Goal: Task Accomplishment & Management: Manage account settings

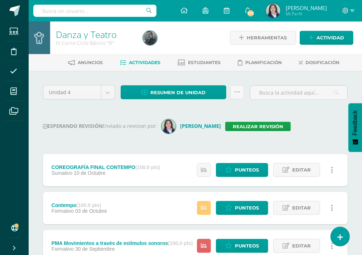
click at [91, 14] on input "text" at bounding box center [94, 11] width 123 height 12
click at [93, 13] on input "text" at bounding box center [94, 11] width 123 height 12
type input "sexto"
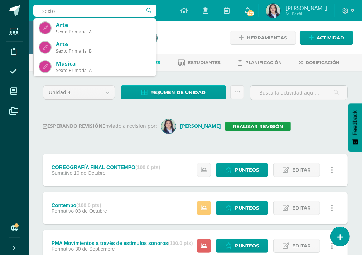
click at [98, 10] on input "sexto" at bounding box center [94, 11] width 123 height 12
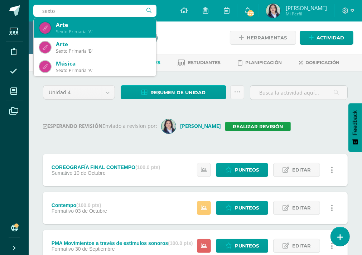
click at [98, 29] on div "Sexto Primaria 'A'" at bounding box center [103, 32] width 95 height 6
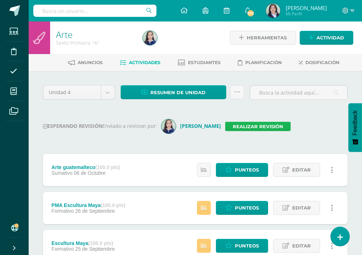
click at [235, 122] on link "Realizar revisión" at bounding box center [258, 126] width 66 height 9
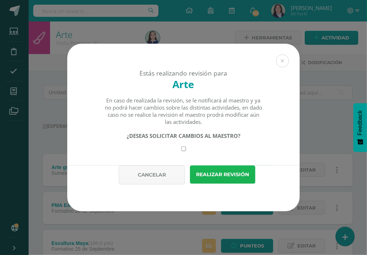
click at [225, 171] on button "Realizar revisión" at bounding box center [223, 174] width 66 height 18
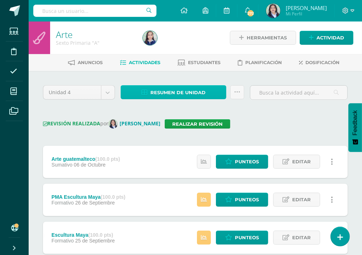
click at [195, 94] on span "Resumen de unidad" at bounding box center [177, 92] width 55 height 13
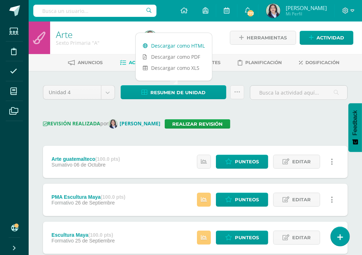
click at [182, 47] on link "Descargar como HTML" at bounding box center [174, 45] width 76 height 11
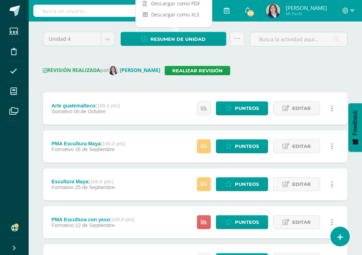
scroll to position [72, 0]
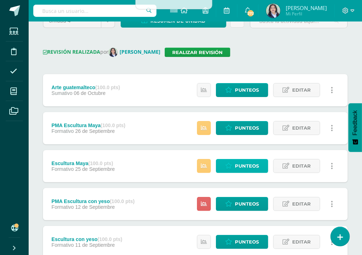
click at [235, 164] on link "Punteos" at bounding box center [242, 166] width 52 height 14
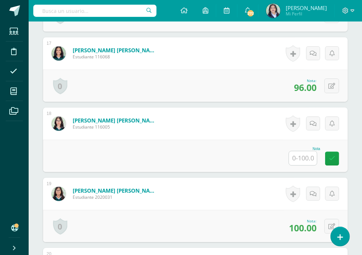
scroll to position [1369, 0]
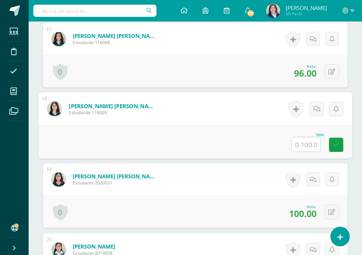
click at [304, 139] on input "text" at bounding box center [306, 144] width 29 height 14
type input "74"
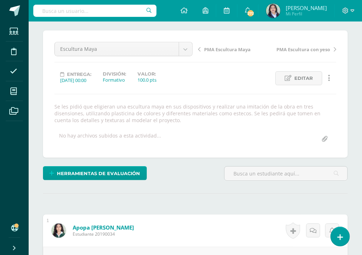
scroll to position [0, 0]
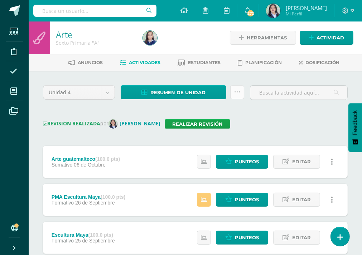
click at [239, 92] on icon at bounding box center [237, 92] width 6 height 6
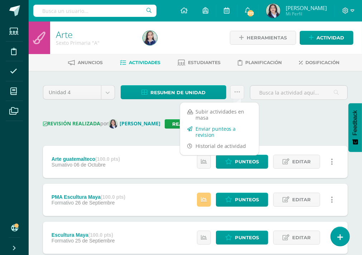
click at [201, 133] on link "Enviar punteos a revision" at bounding box center [219, 131] width 79 height 17
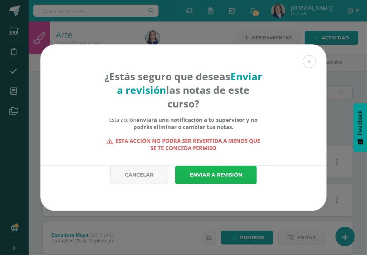
click at [211, 170] on link "Enviar a revisión" at bounding box center [216, 175] width 82 height 18
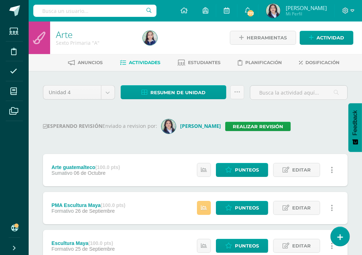
click at [74, 12] on input "text" at bounding box center [94, 11] width 123 height 12
type input "sexto"
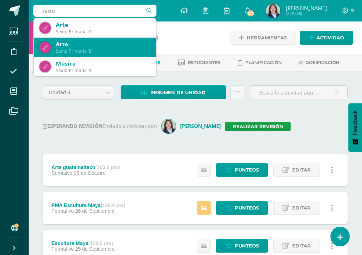
click at [72, 42] on div "Arte" at bounding box center [103, 44] width 95 height 8
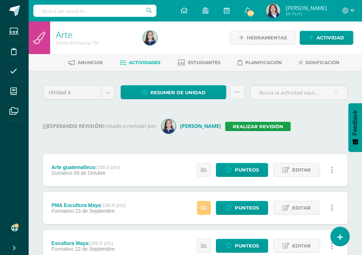
click at [230, 131] on div "ESPERANDO REVISIÓN Enviado a revision por: Ingrid Realizar revisión" at bounding box center [195, 126] width 305 height 14
click at [230, 128] on link "Realizar revisión" at bounding box center [258, 126] width 66 height 9
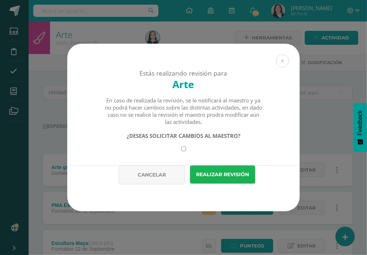
click at [226, 180] on button "Realizar revisión" at bounding box center [223, 174] width 66 height 18
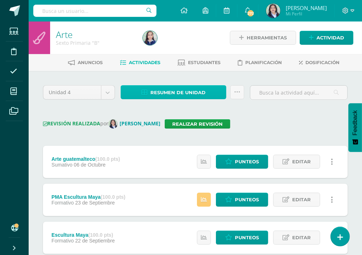
click at [188, 90] on span "Resumen de unidad" at bounding box center [177, 92] width 55 height 13
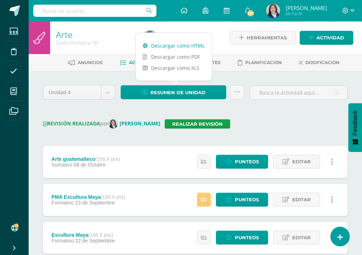
click at [175, 47] on link "Descargar como HTML" at bounding box center [174, 45] width 76 height 11
click at [239, 93] on icon at bounding box center [237, 92] width 6 height 6
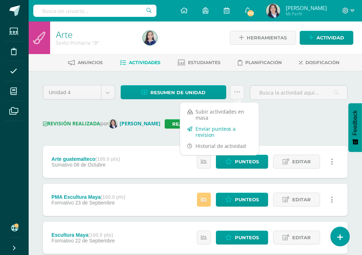
click at [221, 131] on link "Enviar punteos a revision" at bounding box center [219, 131] width 79 height 17
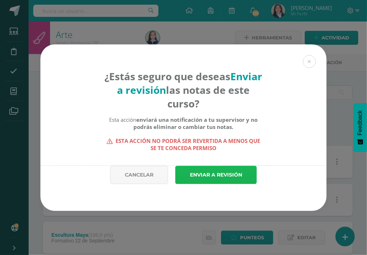
click at [219, 170] on link "Enviar a revisión" at bounding box center [216, 175] width 82 height 18
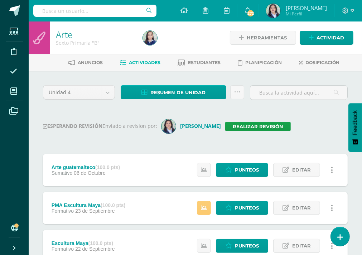
click at [74, 12] on input "text" at bounding box center [94, 11] width 123 height 12
type input "sexto"
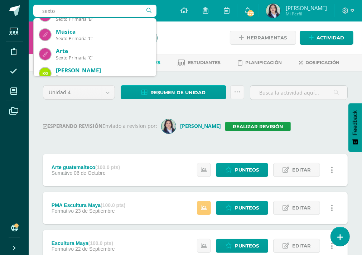
scroll to position [72, 0]
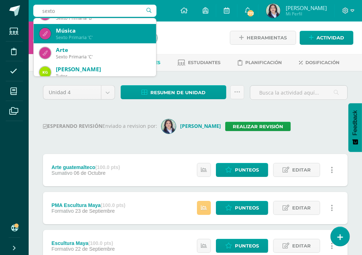
click at [100, 33] on div "Música" at bounding box center [103, 31] width 95 height 8
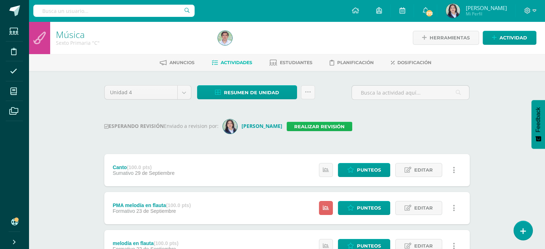
click at [310, 129] on link "Realizar revisión" at bounding box center [319, 126] width 66 height 9
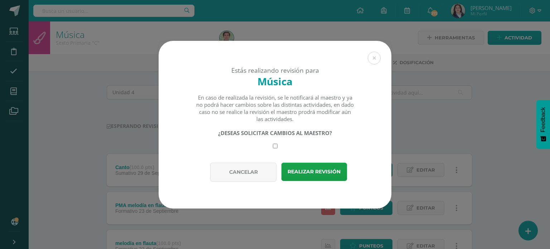
click at [367, 126] on div "Estás realizando revisión para Música En caso de realizada la revisión, se le n…" at bounding box center [275, 125] width 544 height 168
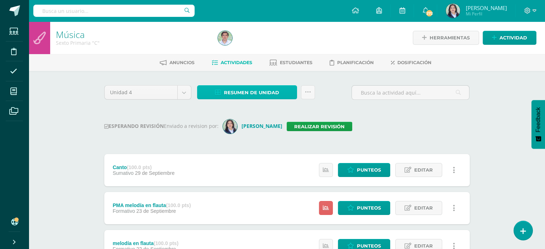
click at [256, 93] on span "Resumen de unidad" at bounding box center [251, 92] width 55 height 13
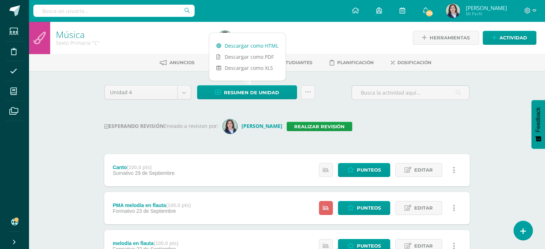
click at [249, 45] on link "Descargar como HTML" at bounding box center [247, 45] width 76 height 11
click at [62, 13] on input "text" at bounding box center [113, 11] width 161 height 12
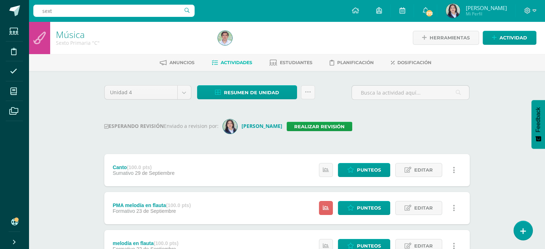
type input "sexto"
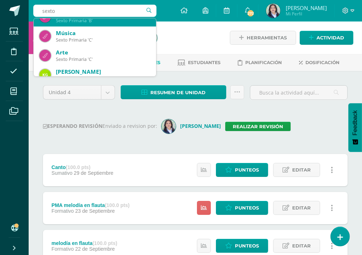
scroll to position [72, 0]
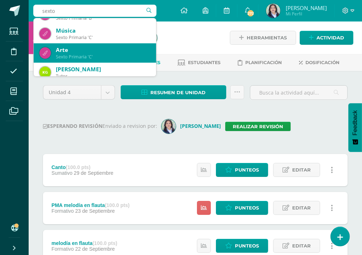
click at [92, 57] on div "Sexto Primaria 'C'" at bounding box center [103, 57] width 95 height 6
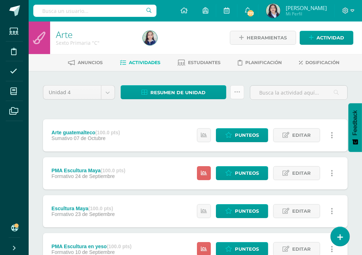
click at [236, 93] on icon at bounding box center [237, 92] width 6 height 6
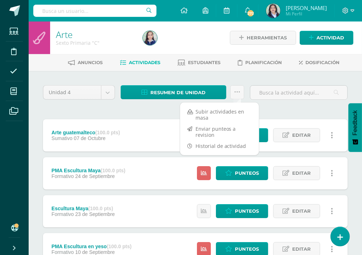
click at [165, 107] on div "Unidad 4 Unidad 1 Unidad 2 Unidad 3 Unidad 4 Resumen de unidad Descargar como H…" at bounding box center [195, 248] width 310 height 327
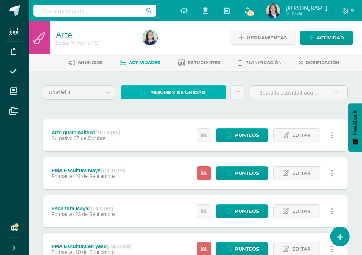
click at [167, 93] on span "Resumen de unidad" at bounding box center [177, 92] width 55 height 13
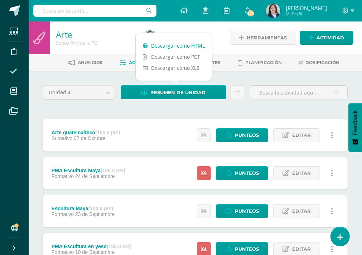
click at [161, 45] on link "Descargar como HTML" at bounding box center [174, 45] width 76 height 11
click at [235, 93] on icon at bounding box center [237, 92] width 6 height 6
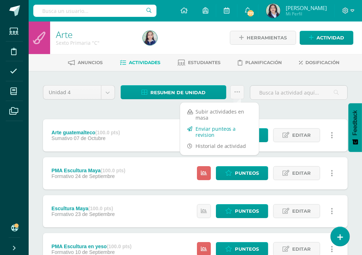
click at [222, 127] on link "Enviar punteos a revision" at bounding box center [219, 131] width 79 height 17
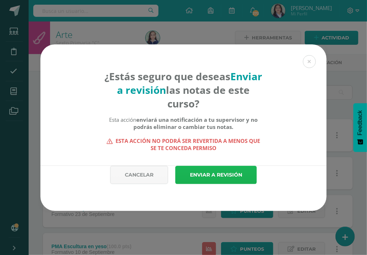
click at [216, 173] on link "Enviar a revisión" at bounding box center [216, 175] width 82 height 18
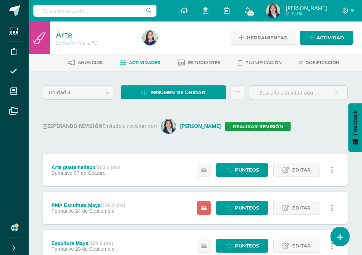
click at [319, 120] on div "ESPERANDO REVISIÓN Enviado a revision por: [PERSON_NAME] Realizar revisión" at bounding box center [195, 126] width 305 height 14
click at [76, 8] on input "text" at bounding box center [94, 11] width 123 height 12
type input "I curso"
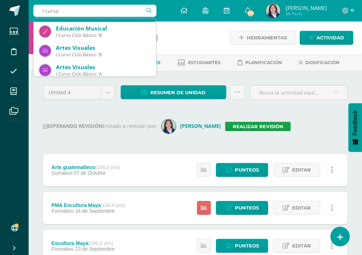
scroll to position [36, 0]
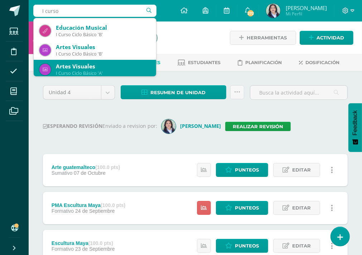
click at [123, 67] on div "Artes Visuales" at bounding box center [103, 67] width 95 height 8
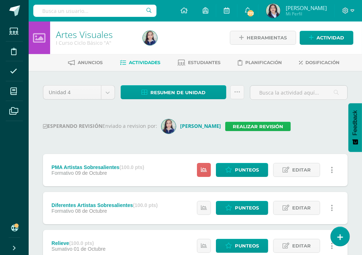
click at [235, 127] on link "Realizar revisión" at bounding box center [258, 126] width 66 height 9
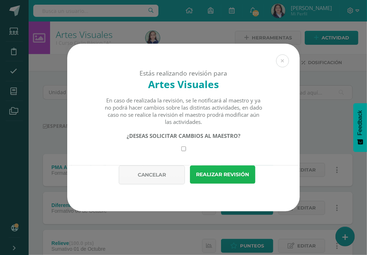
click at [221, 176] on button "Realizar revisión" at bounding box center [223, 174] width 66 height 18
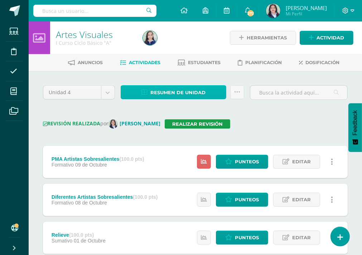
click at [186, 87] on span "Resumen de unidad" at bounding box center [177, 92] width 55 height 13
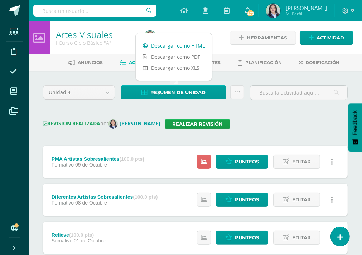
click at [177, 46] on link "Descargar como HTML" at bounding box center [174, 45] width 76 height 11
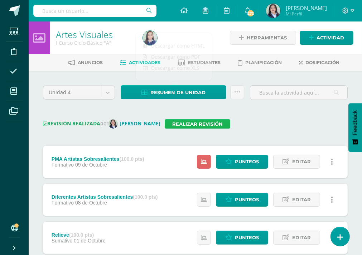
click at [196, 122] on link "Realizar revisión" at bounding box center [198, 123] width 66 height 9
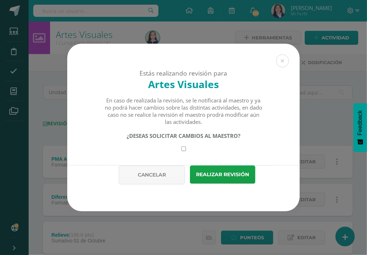
click at [315, 110] on div "Estás realizando revisión para Artes Visuales En caso de realizada la revisión,…" at bounding box center [184, 128] width 362 height 168
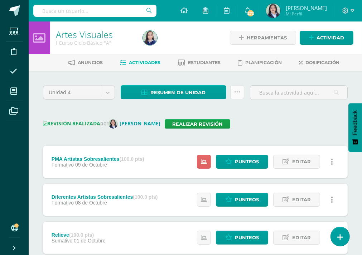
click at [235, 91] on icon at bounding box center [237, 92] width 6 height 6
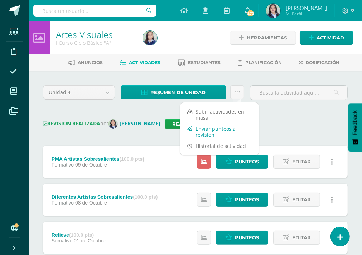
click at [208, 132] on link "Enviar punteos a revision" at bounding box center [219, 131] width 79 height 17
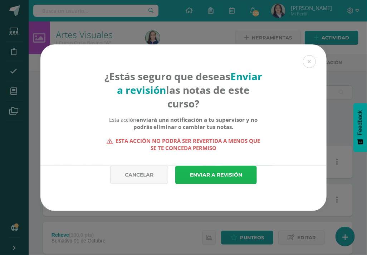
click at [236, 177] on link "Enviar a revisión" at bounding box center [216, 175] width 82 height 18
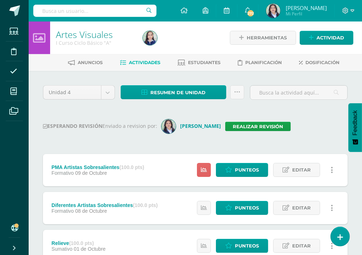
click at [87, 16] on input "text" at bounding box center [94, 11] width 123 height 12
type input "I curso"
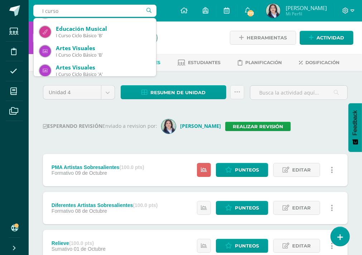
scroll to position [36, 0]
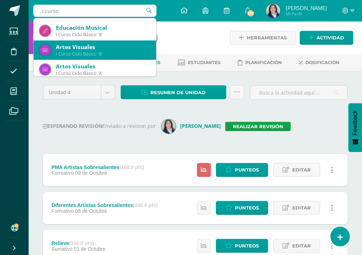
click at [110, 53] on div "I Curso Ciclo Básico 'B'" at bounding box center [103, 54] width 95 height 6
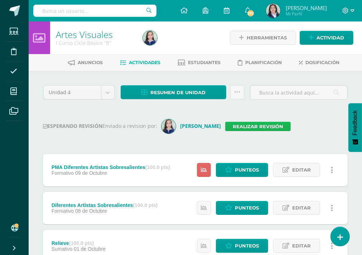
click at [237, 130] on link "Realizar revisión" at bounding box center [258, 126] width 66 height 9
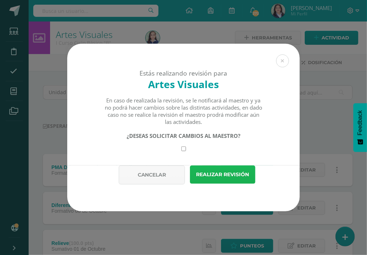
click at [225, 175] on button "Realizar revisión" at bounding box center [223, 174] width 66 height 18
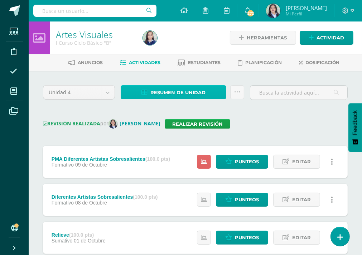
click at [176, 86] on span "Resumen de unidad" at bounding box center [177, 92] width 55 height 13
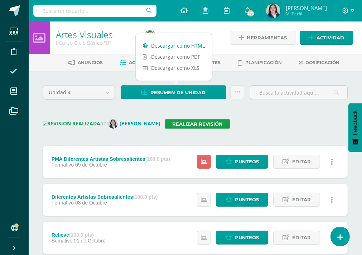
click at [184, 47] on link "Descargar como HTML" at bounding box center [174, 45] width 76 height 11
click at [236, 93] on icon at bounding box center [237, 92] width 6 height 6
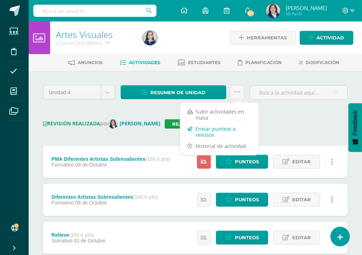
click at [228, 127] on link "Enviar punteos a revision" at bounding box center [219, 131] width 79 height 17
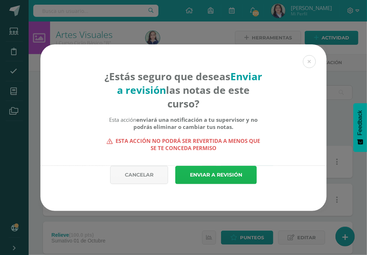
click at [230, 173] on link "Enviar a revisión" at bounding box center [216, 175] width 82 height 18
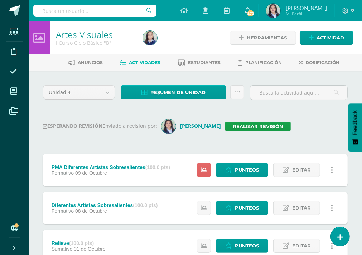
click at [108, 9] on input "text" at bounding box center [94, 11] width 123 height 12
type input "II curso"
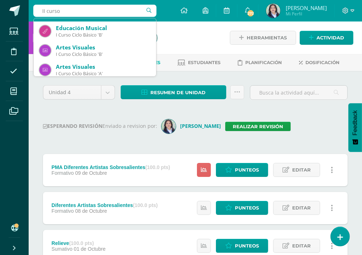
scroll to position [36, 0]
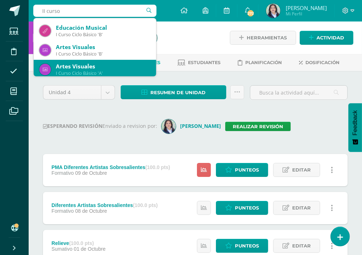
click at [98, 66] on div "Artes Visuales" at bounding box center [103, 67] width 95 height 8
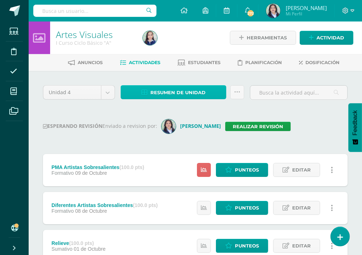
drag, startPoint x: 194, startPoint y: 95, endPoint x: 193, endPoint y: 90, distance: 4.3
click at [193, 95] on span "Resumen de unidad" at bounding box center [177, 92] width 55 height 13
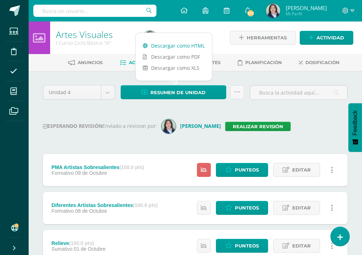
click at [196, 48] on link "Descargar como HTML" at bounding box center [174, 45] width 76 height 11
click at [100, 7] on input "text" at bounding box center [94, 11] width 123 height 12
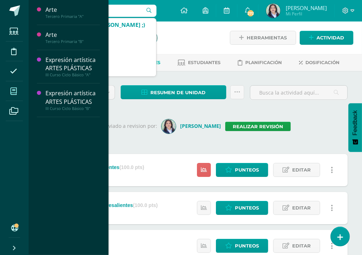
type input "II curso"
click at [8, 89] on span at bounding box center [14, 91] width 16 height 16
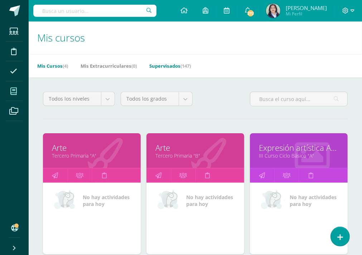
click at [179, 64] on link "Supervisados (147)" at bounding box center [170, 65] width 42 height 11
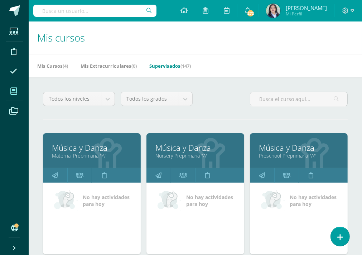
click at [216, 103] on div "Todos los niveles Todos los niveles Ciclo Básico Preprimaria [GEOGRAPHIC_DATA] …" at bounding box center [195, 102] width 310 height 20
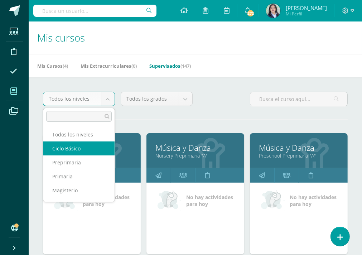
select select "7"
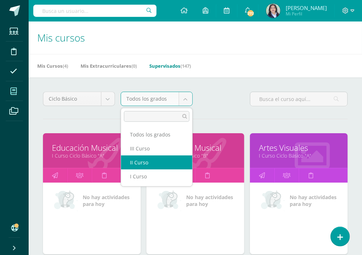
select select "19"
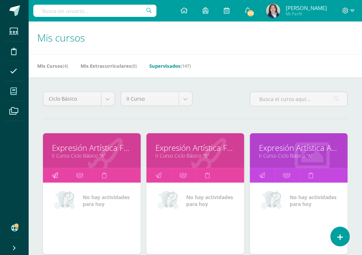
click at [55, 169] on icon at bounding box center [55, 175] width 6 height 14
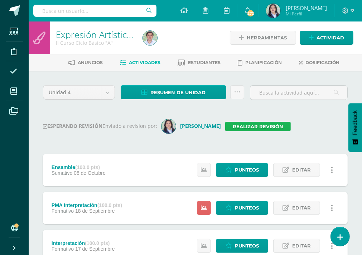
click at [259, 127] on link "Realizar revisión" at bounding box center [258, 126] width 66 height 9
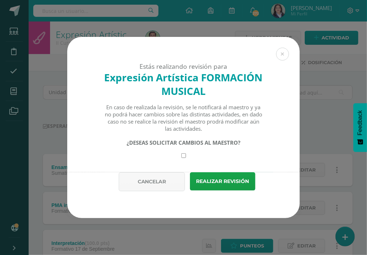
click at [329, 127] on div "Estás realizando revisión para Expresión Artística FORMACIÓN MUSICAL En caso de…" at bounding box center [184, 127] width 362 height 181
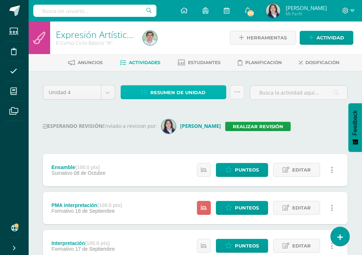
click at [182, 91] on span "Resumen de unidad" at bounding box center [177, 92] width 55 height 13
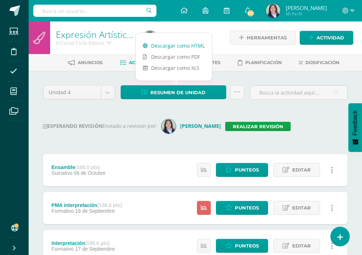
click at [183, 47] on link "Descargar como HTML" at bounding box center [174, 45] width 76 height 11
click at [324, 124] on div "ESPERANDO REVISIÓN Enviado a revision por: Claudia Ordóñez Realizar revisión" at bounding box center [195, 126] width 305 height 14
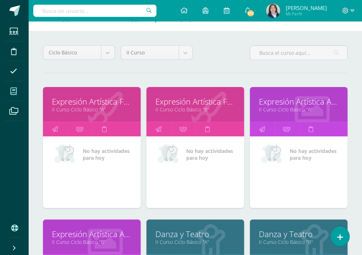
scroll to position [72, 0]
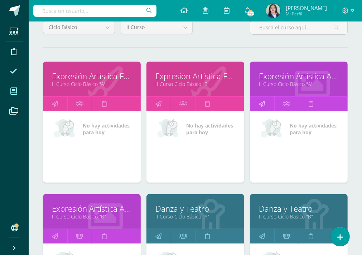
click at [262, 106] on icon at bounding box center [262, 104] width 6 height 14
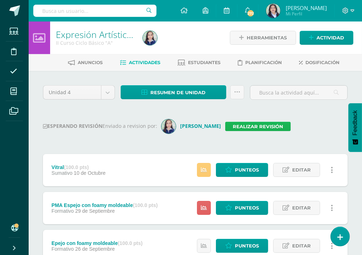
click at [225, 127] on link "Realizar revisión" at bounding box center [258, 126] width 66 height 9
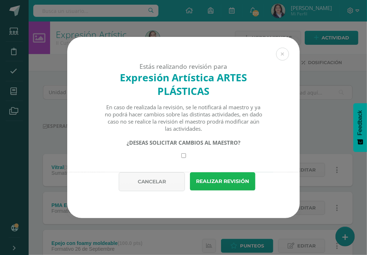
click at [231, 179] on button "Realizar revisión" at bounding box center [223, 181] width 66 height 18
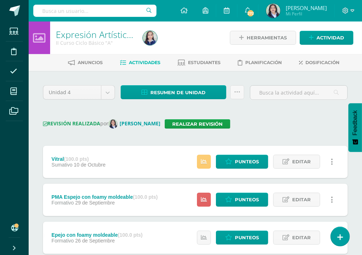
click at [190, 82] on div "Unidad 4 Unidad 1 Unidad 2 Unidad 3 Unidad 4 Resumen de unidad Descargar como H…" at bounding box center [195, 224] width 333 height 307
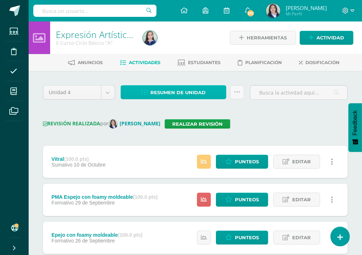
click at [185, 88] on span "Resumen de unidad" at bounding box center [177, 92] width 55 height 13
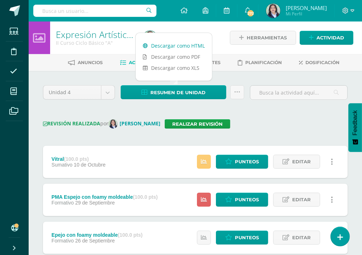
click at [183, 47] on link "Descargar como HTML" at bounding box center [174, 45] width 76 height 11
click at [242, 163] on span "Punteos" at bounding box center [247, 161] width 24 height 13
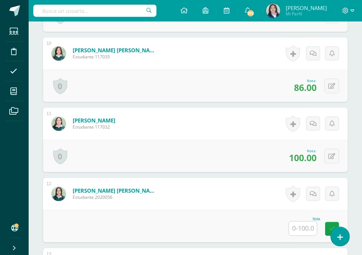
scroll to position [931, 0]
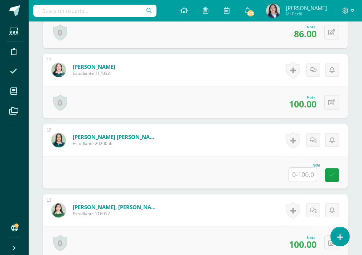
click at [302, 168] on input "text" at bounding box center [303, 175] width 28 height 14
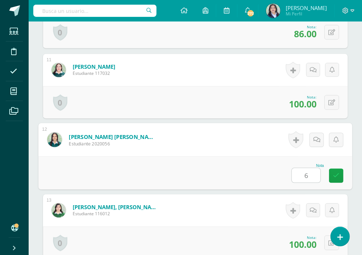
type input "64"
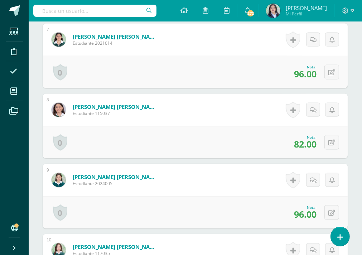
scroll to position [501, 0]
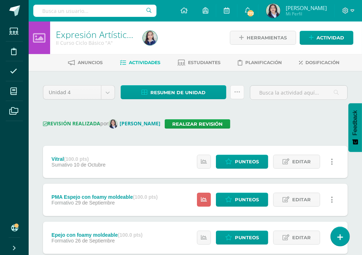
click at [234, 93] on icon at bounding box center [237, 92] width 6 height 6
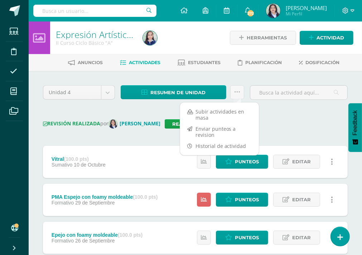
click at [299, 121] on div "REVISIÓN REALIZADA por Claudia Ordóñez Realizar revisión" at bounding box center [195, 123] width 305 height 9
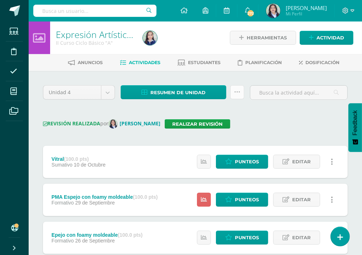
click at [236, 95] on icon at bounding box center [237, 92] width 6 height 6
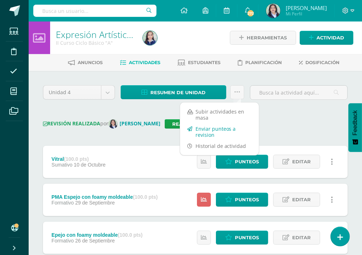
click at [212, 130] on link "Enviar punteos a revision" at bounding box center [219, 131] width 79 height 17
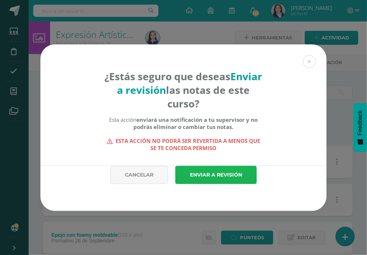
click at [217, 176] on link "Enviar a revisión" at bounding box center [216, 175] width 82 height 18
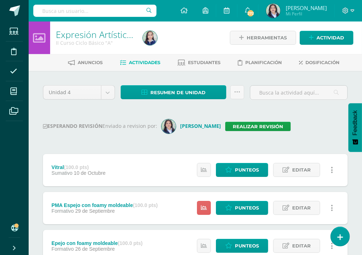
click at [110, 12] on input "text" at bounding box center [94, 11] width 123 height 12
type input "II curso"
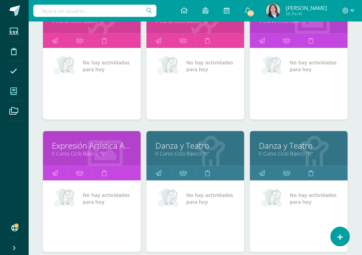
scroll to position [179, 0]
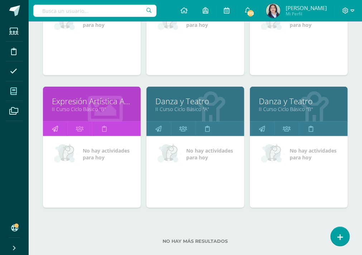
click at [59, 130] on link at bounding box center [55, 129] width 24 height 14
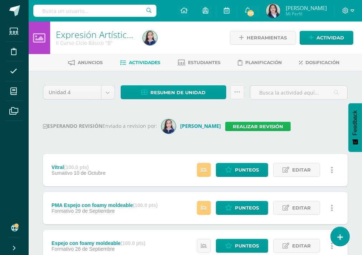
click at [234, 127] on link "Realizar revisión" at bounding box center [258, 126] width 66 height 9
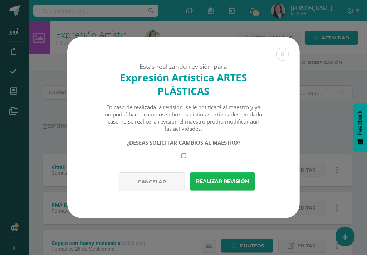
click at [238, 180] on button "Realizar revisión" at bounding box center [223, 181] width 66 height 18
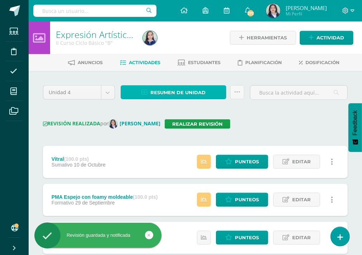
click at [183, 90] on span "Resumen de unidad" at bounding box center [177, 92] width 55 height 13
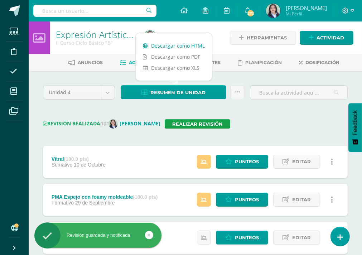
click at [175, 45] on link "Descargar como HTML" at bounding box center [174, 45] width 76 height 11
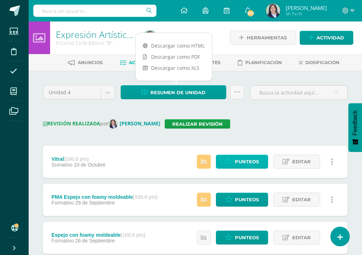
click at [242, 161] on span "Punteos" at bounding box center [247, 161] width 24 height 13
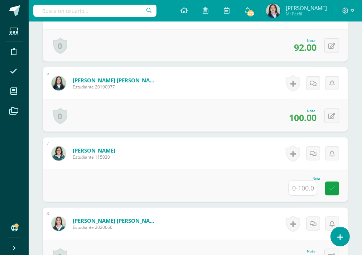
scroll to position [570, 0]
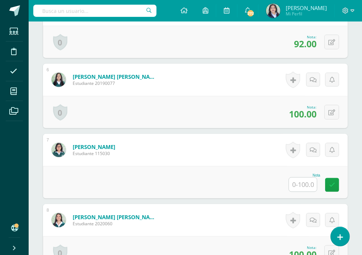
click at [310, 178] on input "text" at bounding box center [303, 185] width 28 height 14
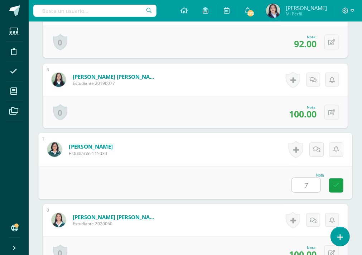
type input "77"
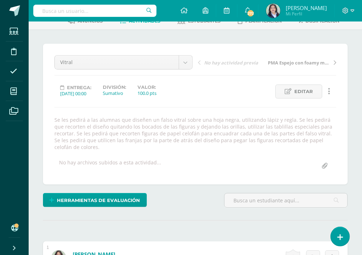
scroll to position [0, 0]
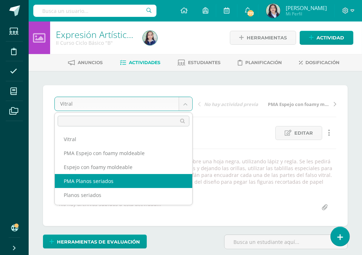
select select "/dashboard/teacher/grade-activity/263289/"
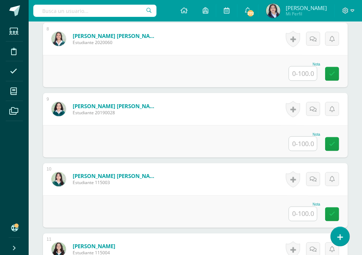
scroll to position [758, 0]
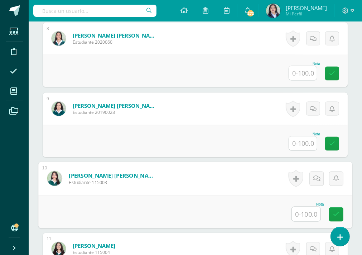
click at [298, 208] on input "text" at bounding box center [306, 214] width 29 height 14
type input "94"
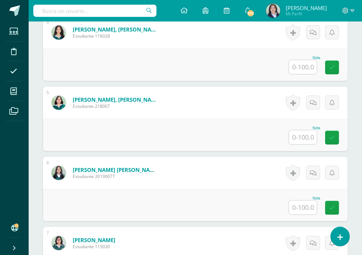
scroll to position [478, 0]
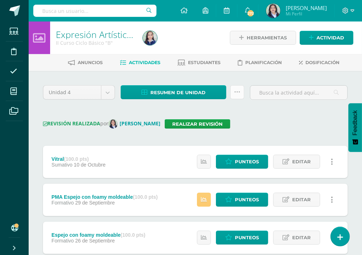
click at [235, 95] on link at bounding box center [237, 92] width 14 height 14
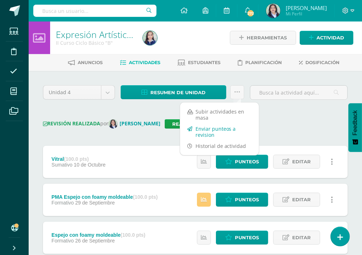
click at [223, 132] on link "Enviar punteos a revision" at bounding box center [219, 131] width 79 height 17
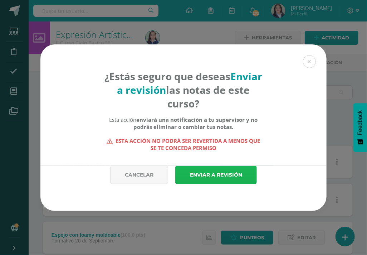
click at [225, 175] on link "Enviar a revisión" at bounding box center [216, 175] width 82 height 18
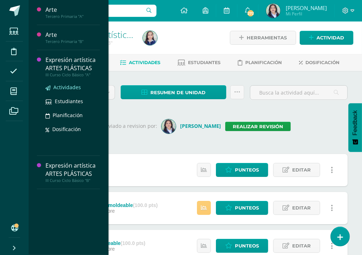
click at [61, 88] on span "Actividades" at bounding box center [67, 87] width 28 height 7
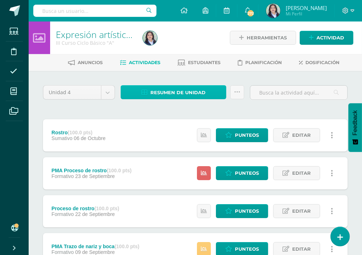
click at [175, 91] on span "Resumen de unidad" at bounding box center [177, 92] width 55 height 13
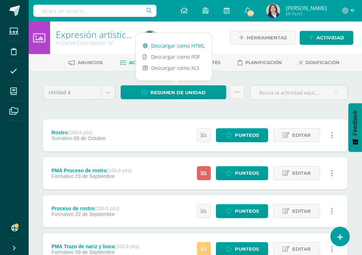
click at [185, 48] on link "Descargar como HTML" at bounding box center [174, 45] width 76 height 11
click at [240, 92] on link at bounding box center [237, 92] width 14 height 14
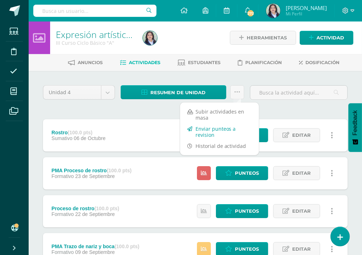
click at [217, 127] on link "Enviar punteos a revision" at bounding box center [219, 131] width 79 height 17
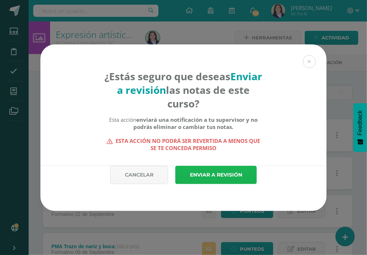
click at [239, 170] on link "Enviar a revisión" at bounding box center [216, 175] width 82 height 18
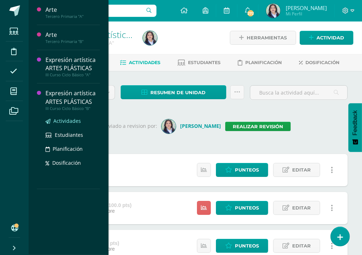
click at [61, 121] on span "Actividades" at bounding box center [67, 120] width 28 height 7
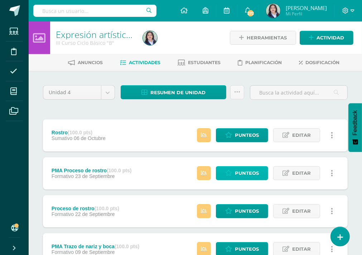
click at [247, 169] on span "Punteos" at bounding box center [247, 173] width 24 height 13
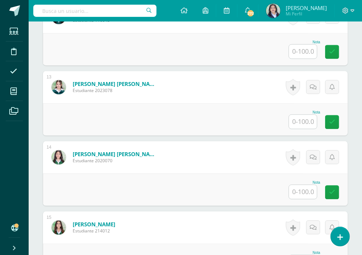
scroll to position [1027, 0]
click at [307, 189] on input "text" at bounding box center [303, 192] width 28 height 14
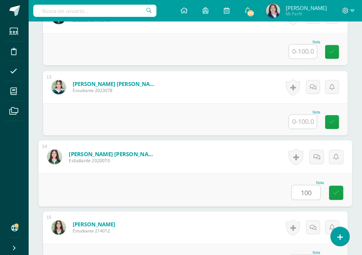
type input "100"
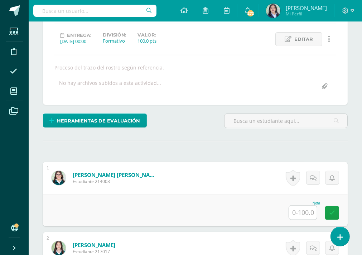
scroll to position [0, 0]
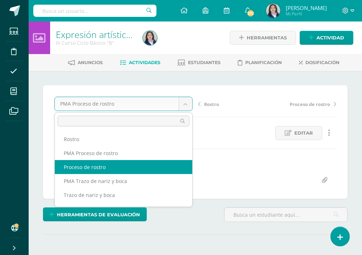
select select "/dashboard/teacher/grade-activity/264455/"
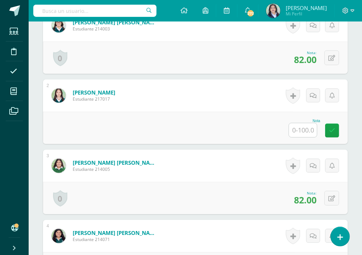
scroll to position [215, 0]
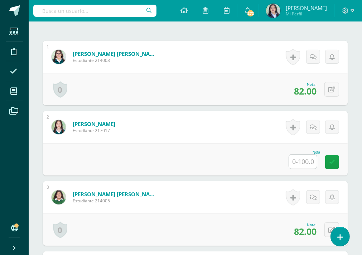
click at [309, 161] on input "text" at bounding box center [303, 162] width 28 height 14
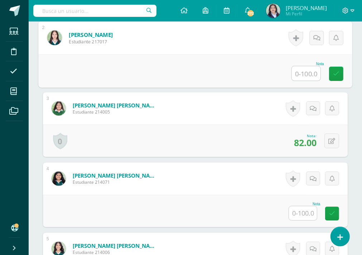
scroll to position [322, 0]
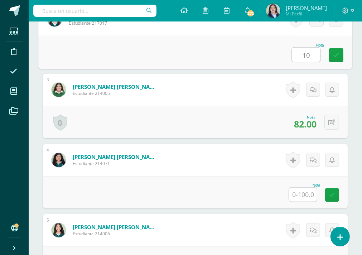
type input "100"
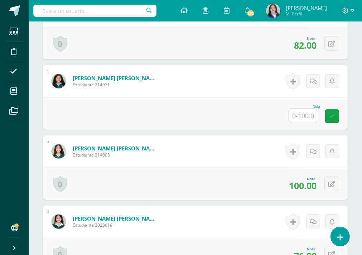
scroll to position [394, 0]
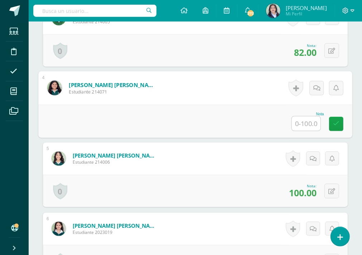
click at [309, 122] on input "text" at bounding box center [306, 123] width 29 height 14
type input "64"
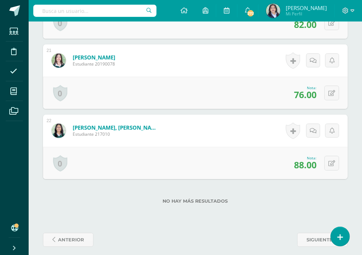
scroll to position [1621, 0]
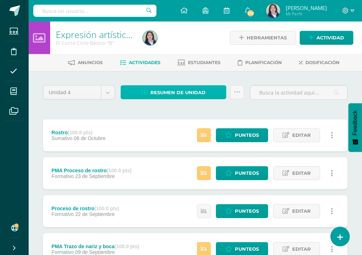
click at [207, 92] on link "Resumen de unidad" at bounding box center [174, 92] width 106 height 14
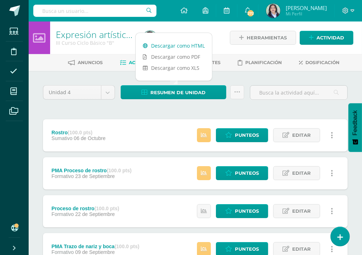
click at [204, 44] on link "Descargar como HTML" at bounding box center [174, 45] width 76 height 11
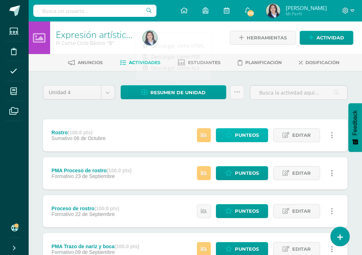
click at [246, 136] on span "Punteos" at bounding box center [247, 135] width 24 height 13
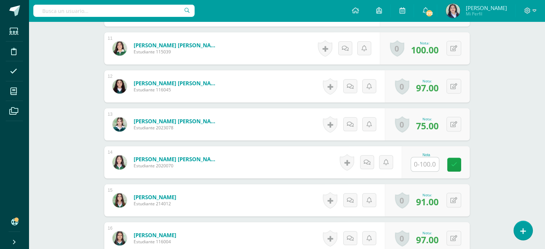
scroll to position [603, 0]
click at [362, 164] on input "text" at bounding box center [425, 164] width 28 height 14
type input "54"
drag, startPoint x: 463, startPoint y: 164, endPoint x: 454, endPoint y: 167, distance: 10.0
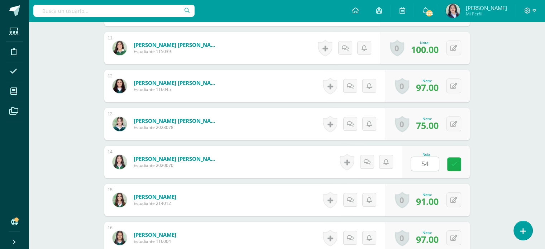
click at [362, 167] on div "Nota 54" at bounding box center [435, 162] width 68 height 32
click at [0, 0] on button at bounding box center [0, 0] width 0 height 0
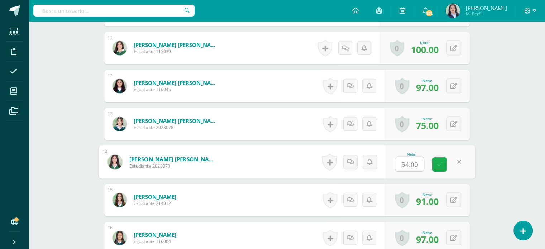
click at [362, 165] on icon at bounding box center [439, 164] width 6 height 6
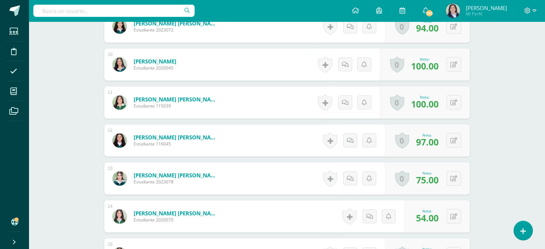
scroll to position [353, 0]
